Goal: Task Accomplishment & Management: Manage account settings

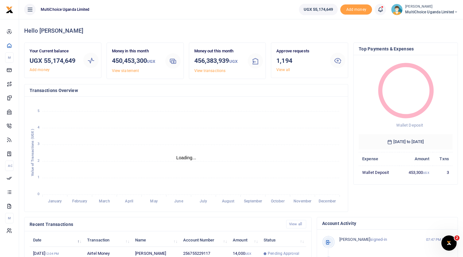
scroll to position [0, 0]
click at [282, 70] on link "View all" at bounding box center [283, 70] width 14 height 4
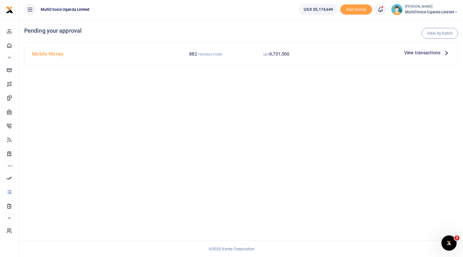
click at [408, 53] on span "View transactions" at bounding box center [422, 52] width 36 height 7
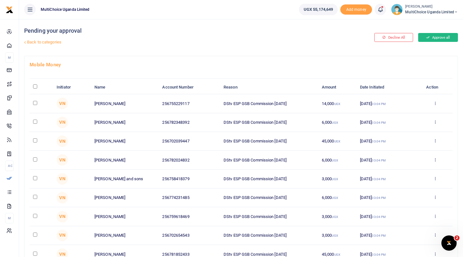
click at [433, 37] on button "Approve all" at bounding box center [438, 37] width 40 height 9
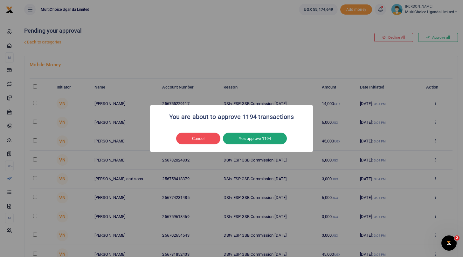
click at [263, 137] on button "Yes approve 1194" at bounding box center [255, 139] width 64 height 12
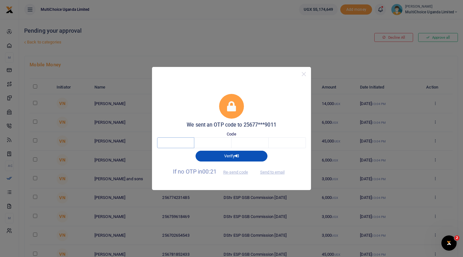
click at [182, 145] on input "text" at bounding box center [175, 143] width 37 height 11
type input "8"
type input "4"
type input "1"
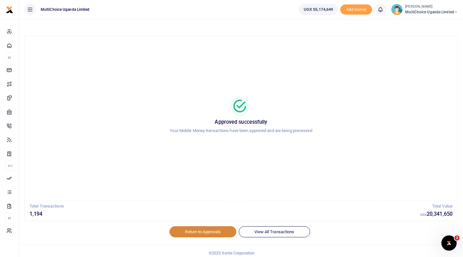
click at [219, 231] on link "Return to Approvals" at bounding box center [202, 232] width 67 height 11
click at [423, 10] on span "MultiChoice Uganda Limited" at bounding box center [431, 12] width 53 height 6
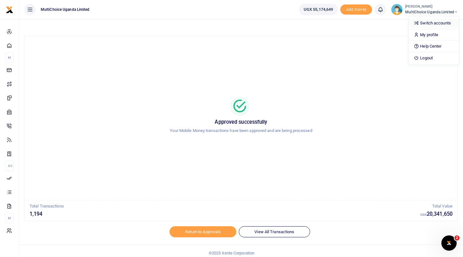
click at [424, 20] on link "Switch accounts" at bounding box center [433, 23] width 50 height 9
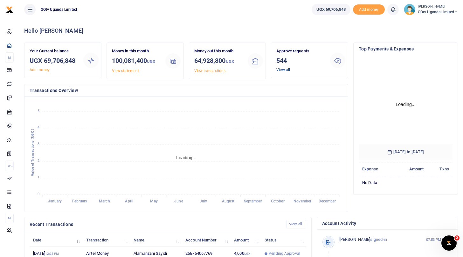
click at [282, 70] on link "View all" at bounding box center [283, 70] width 14 height 4
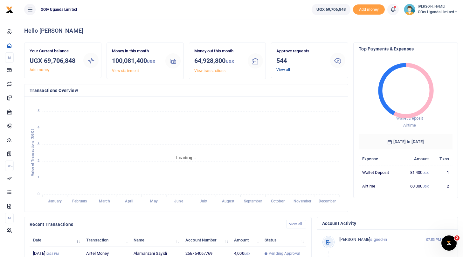
scroll to position [0, 0]
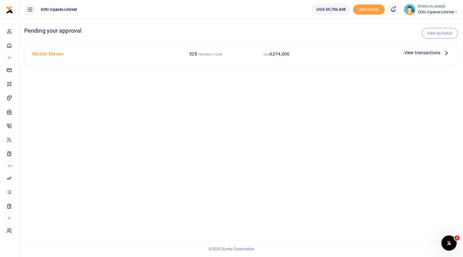
click at [416, 52] on span "View transactions" at bounding box center [422, 52] width 36 height 7
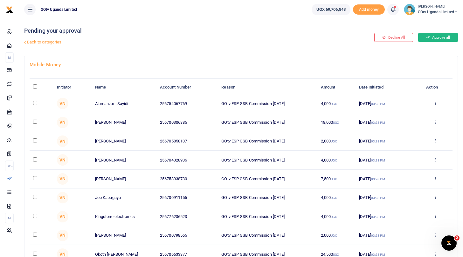
click at [445, 37] on button "Approve all" at bounding box center [438, 37] width 40 height 9
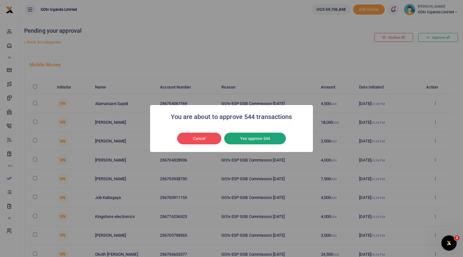
click at [270, 139] on button "Yes approve 544" at bounding box center [255, 139] width 62 height 12
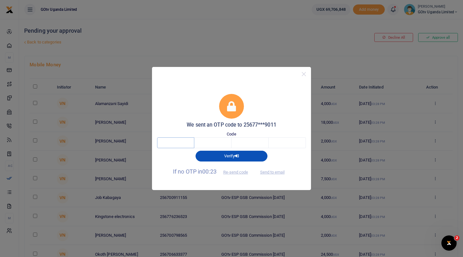
click at [182, 146] on input "text" at bounding box center [175, 143] width 37 height 11
type input "8"
type input "0"
type input "2"
type input "5"
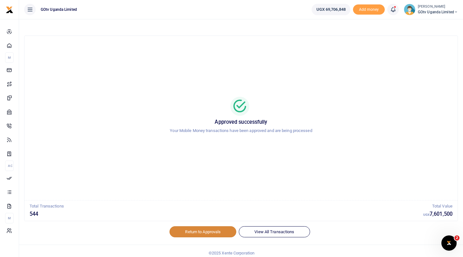
click at [194, 230] on link "Return to Approvals" at bounding box center [202, 232] width 67 height 11
click at [424, 12] on span "GOtv Uganda Limited" at bounding box center [438, 12] width 40 height 6
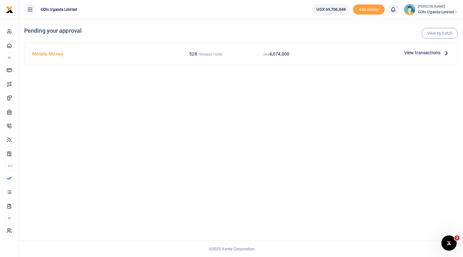
click at [428, 9] on small "[PERSON_NAME]" at bounding box center [438, 6] width 40 height 5
click at [398, 101] on div "View by batch Pending your approval Mobile Money 528 TRANSACTIONS UGX 4,074,000…" at bounding box center [241, 138] width 444 height 238
click at [420, 10] on span "GOtv Uganda Limited" at bounding box center [438, 12] width 40 height 6
click at [421, 22] on link "Switch accounts" at bounding box center [434, 23] width 50 height 9
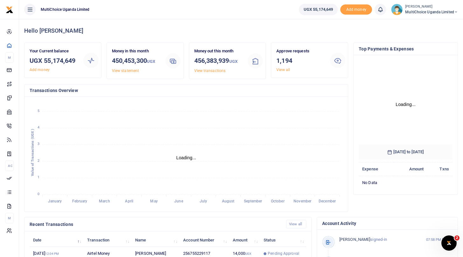
click at [437, 12] on span "MultiChoice Uganda Limited" at bounding box center [431, 12] width 53 height 6
click at [432, 58] on link "Logout" at bounding box center [433, 58] width 50 height 9
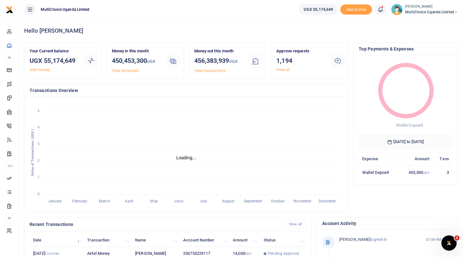
scroll to position [0, 0]
